Goal: Find specific page/section: Find specific page/section

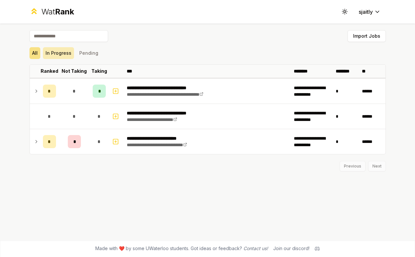
click at [61, 52] on button "In Progress" at bounding box center [58, 53] width 31 height 12
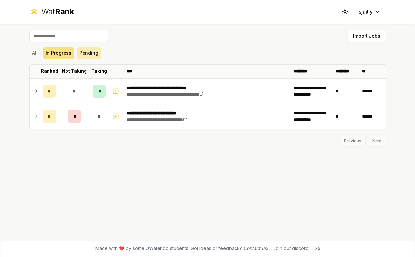
click at [81, 50] on button "Pending" at bounding box center [89, 53] width 24 height 12
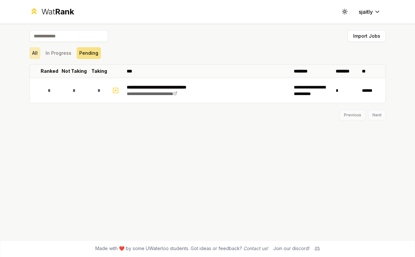
click at [39, 52] on button "All" at bounding box center [34, 53] width 11 height 12
